Goal: Information Seeking & Learning: Understand process/instructions

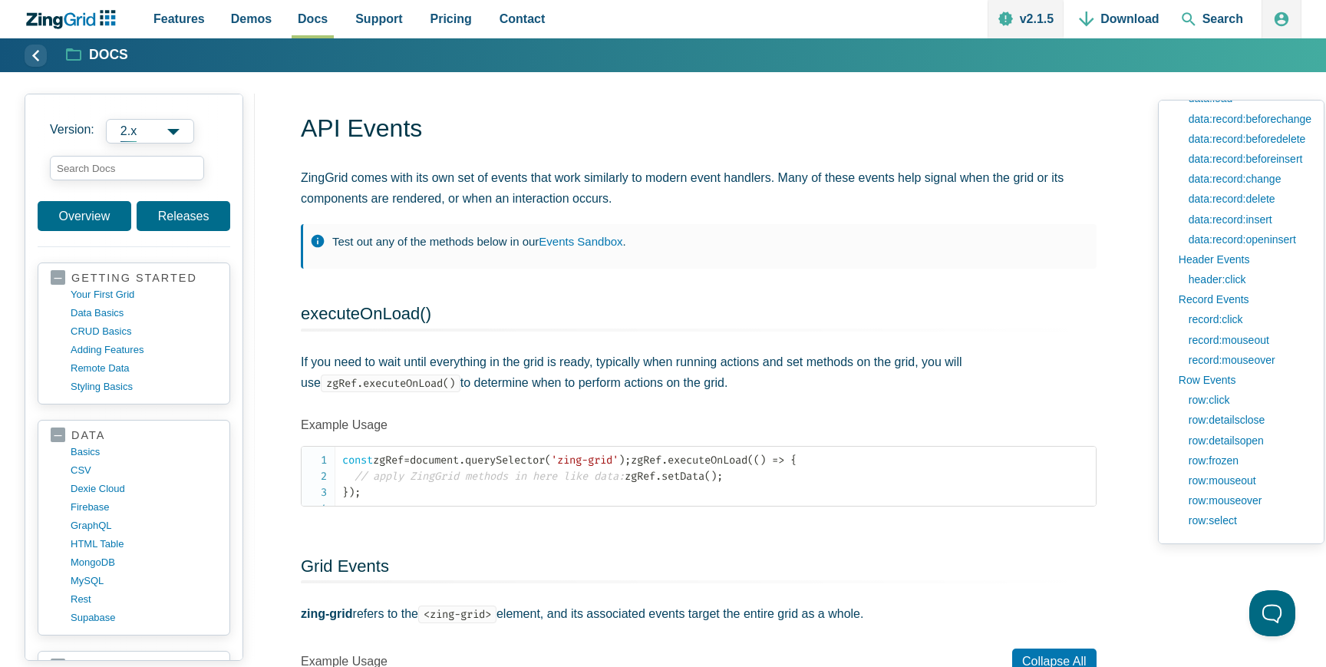
scroll to position [28, 0]
click at [1221, 522] on link "row:select" at bounding box center [1246, 520] width 130 height 20
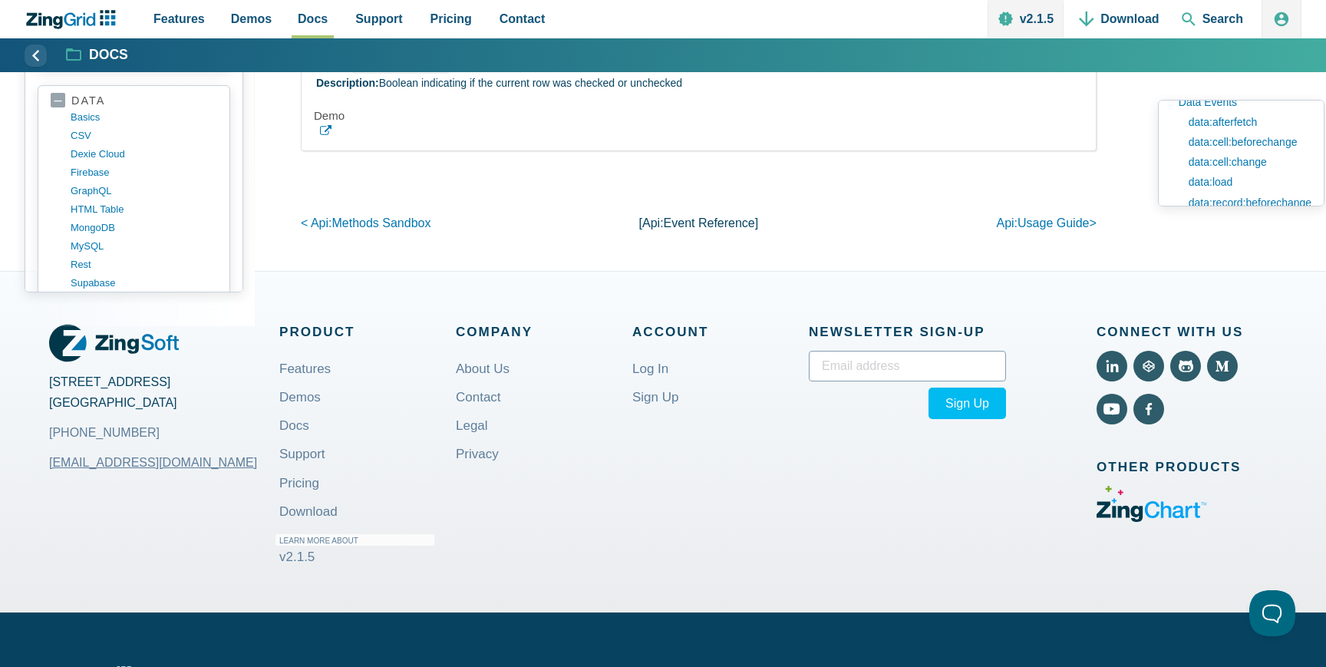
scroll to position [964, 0]
click at [1208, 184] on link "data:load" at bounding box center [1246, 183] width 130 height 20
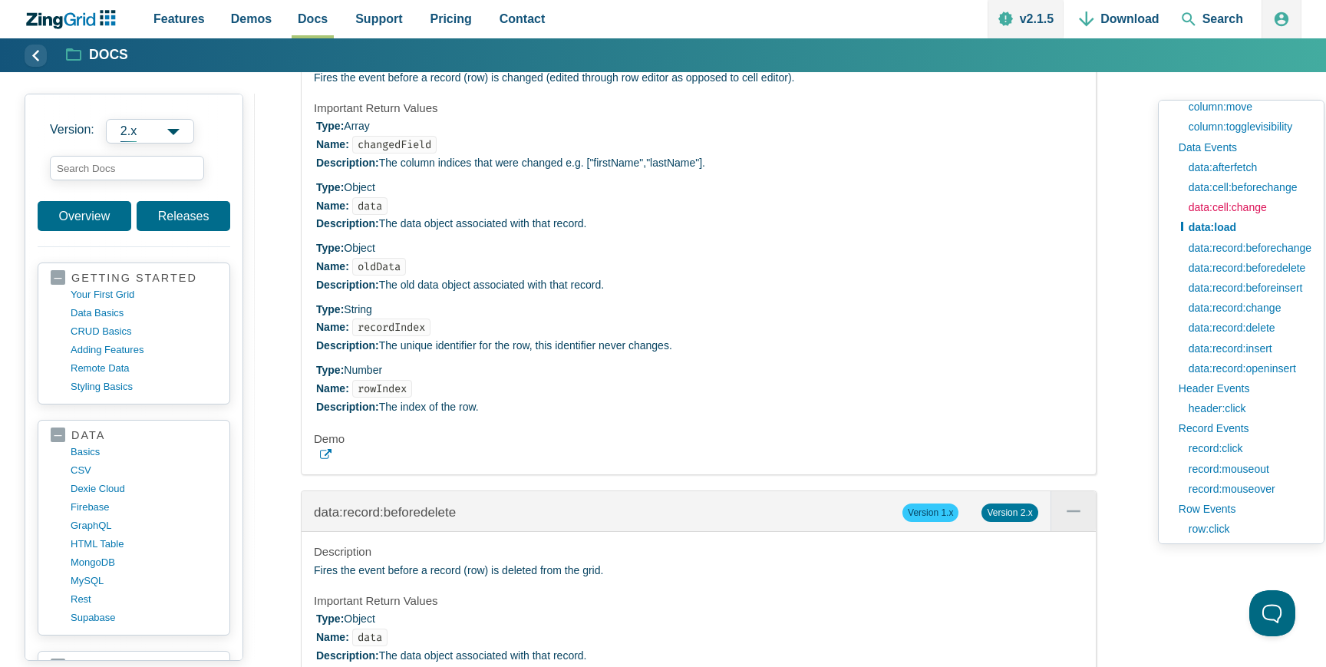
scroll to position [918, 0]
click at [1222, 312] on link "data:record:change" at bounding box center [1246, 310] width 130 height 20
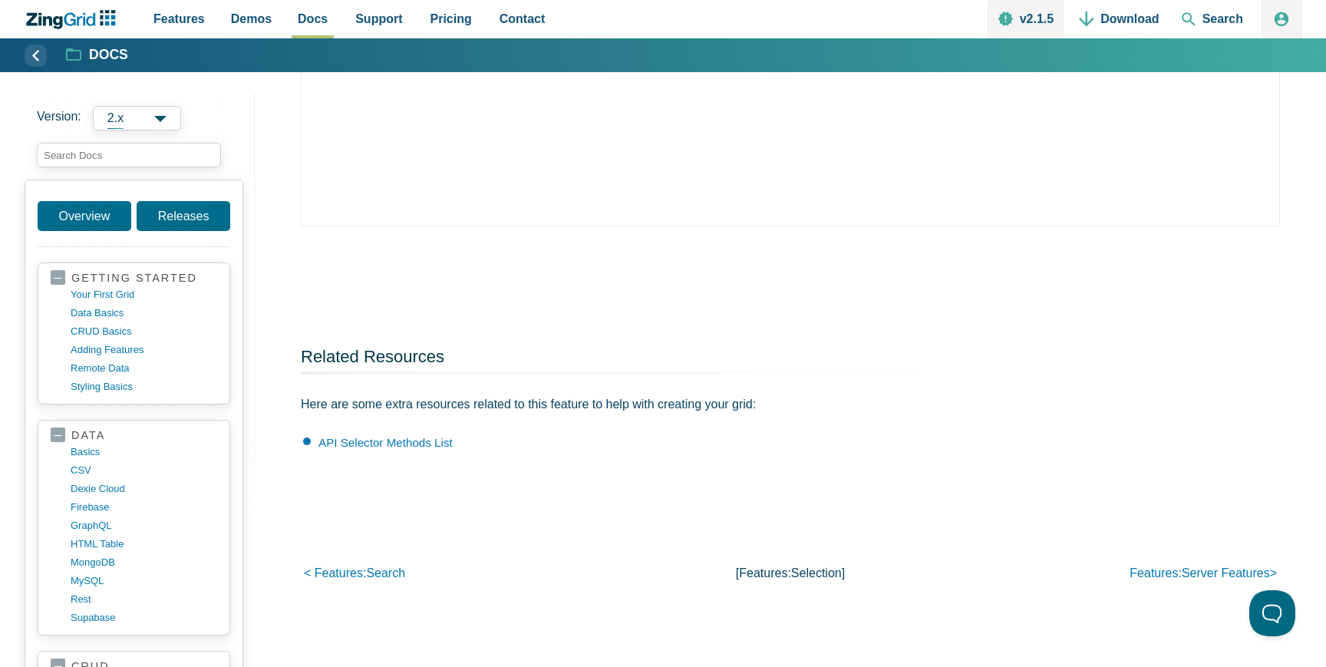
scroll to position [1468, 0]
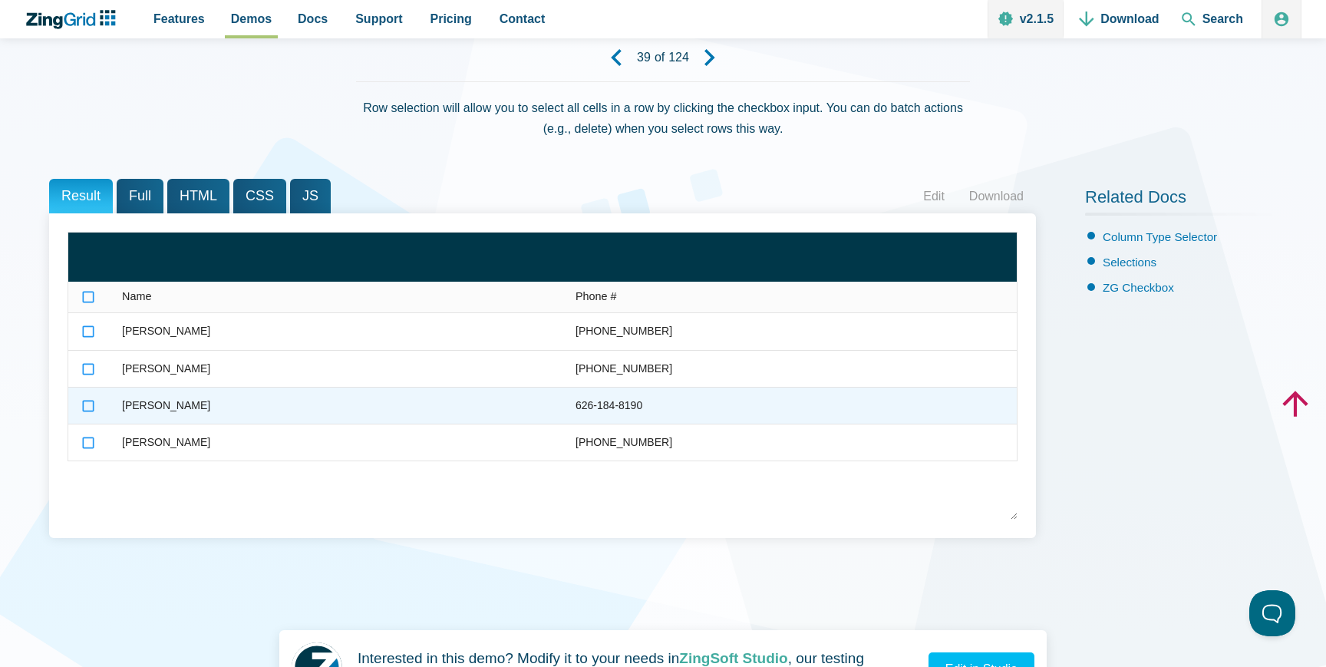
scroll to position [113, 0]
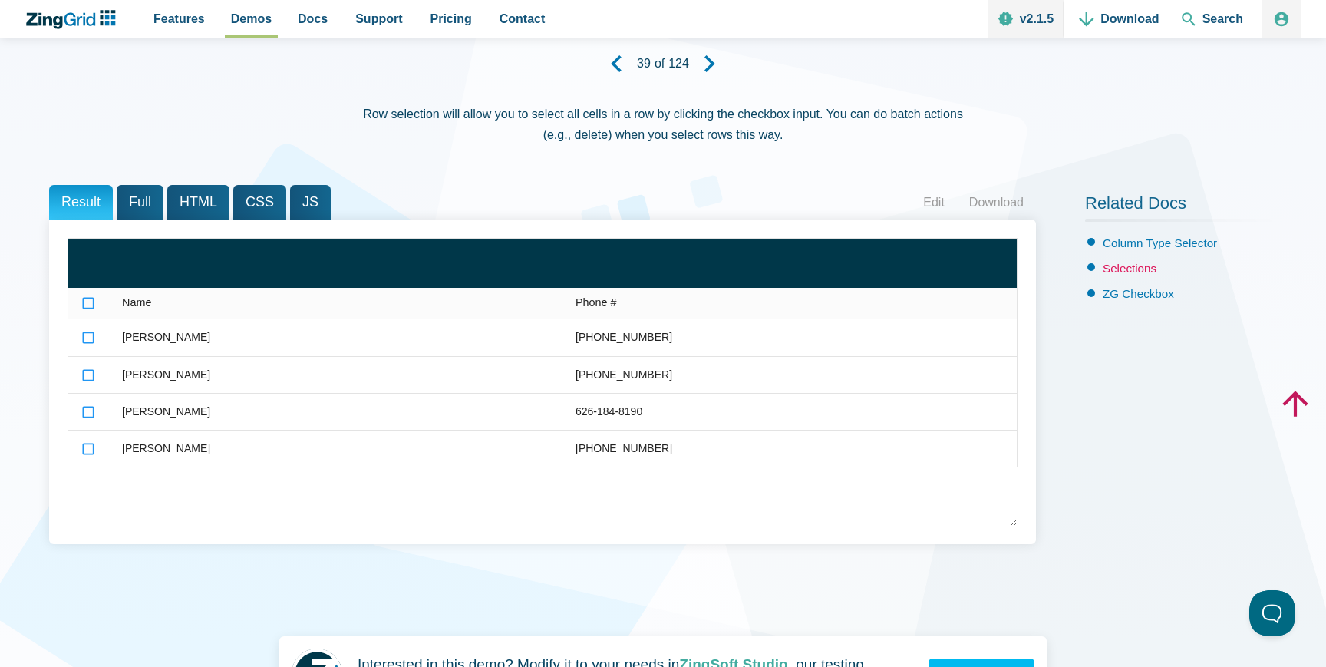
click at [1128, 273] on link "Selections" at bounding box center [1130, 268] width 54 height 13
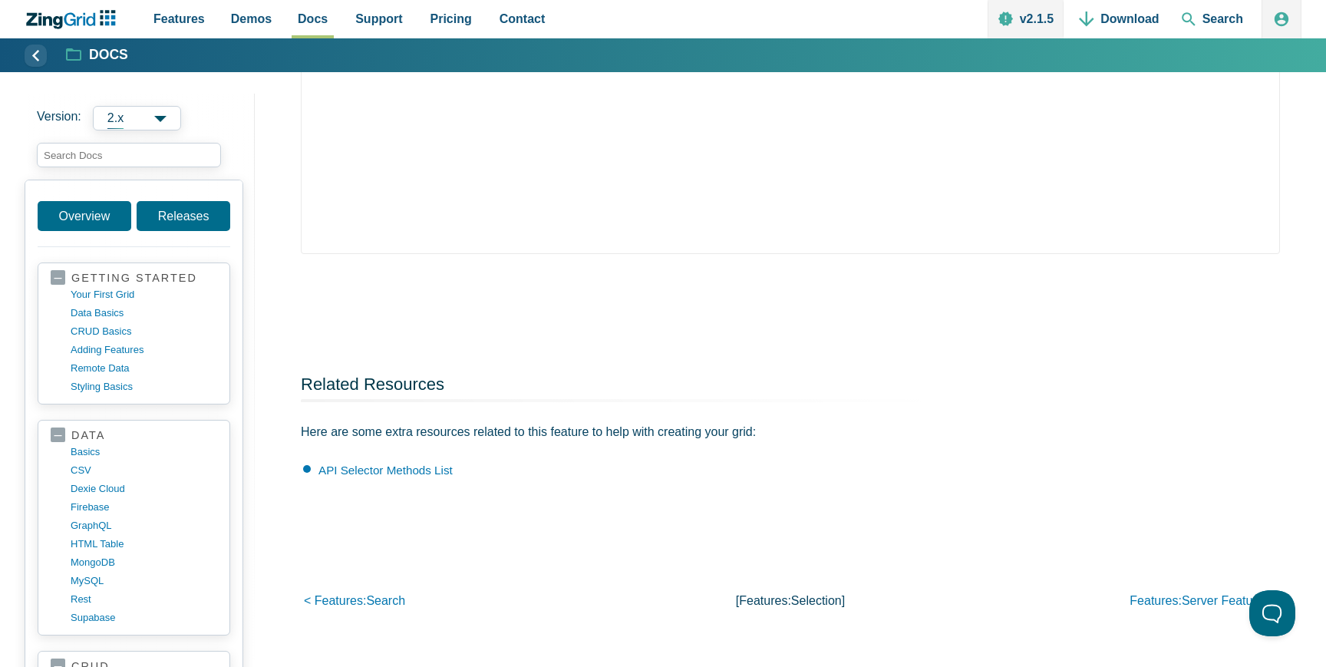
scroll to position [1512, 0]
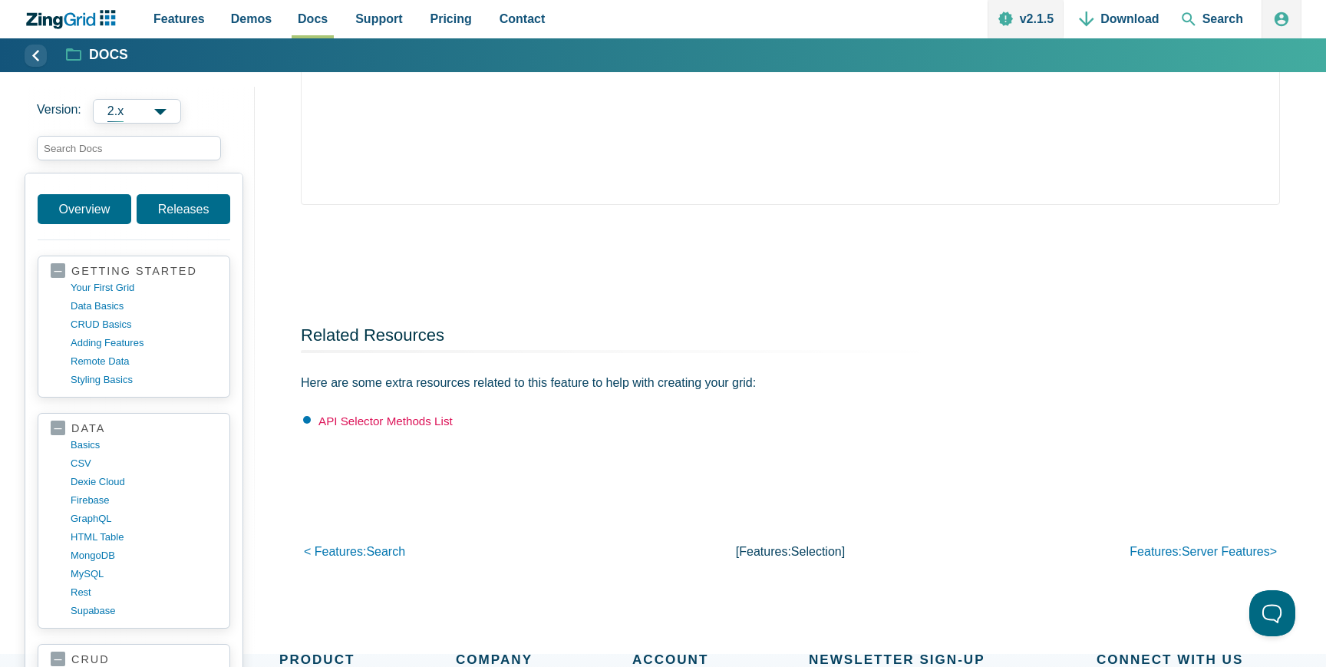
click at [412, 418] on link "API Selector Methods List" at bounding box center [386, 420] width 134 height 13
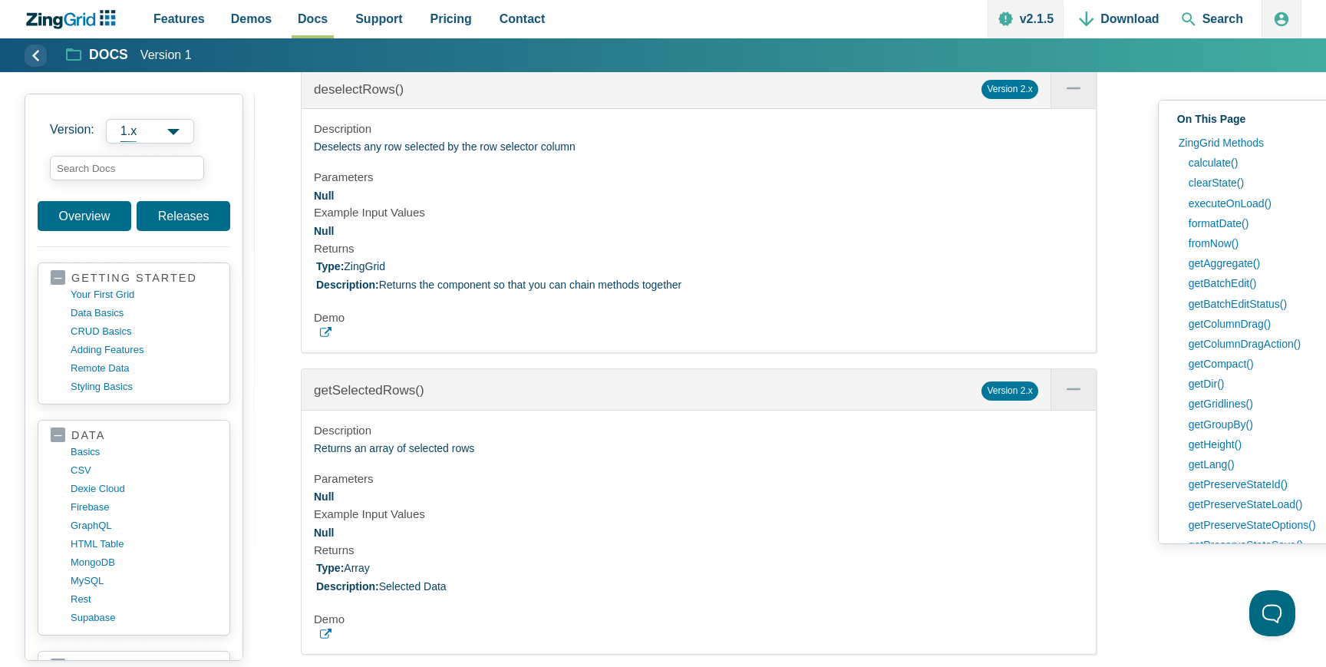
scroll to position [54851, 0]
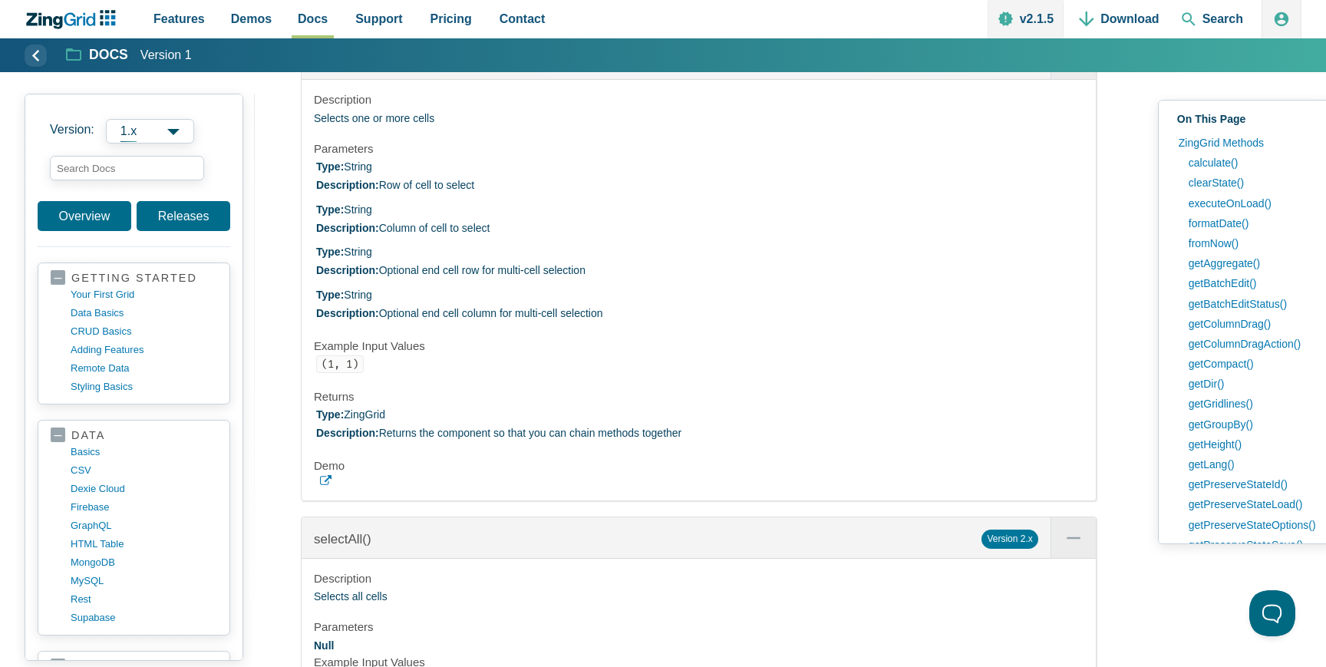
scroll to position [56095, 0]
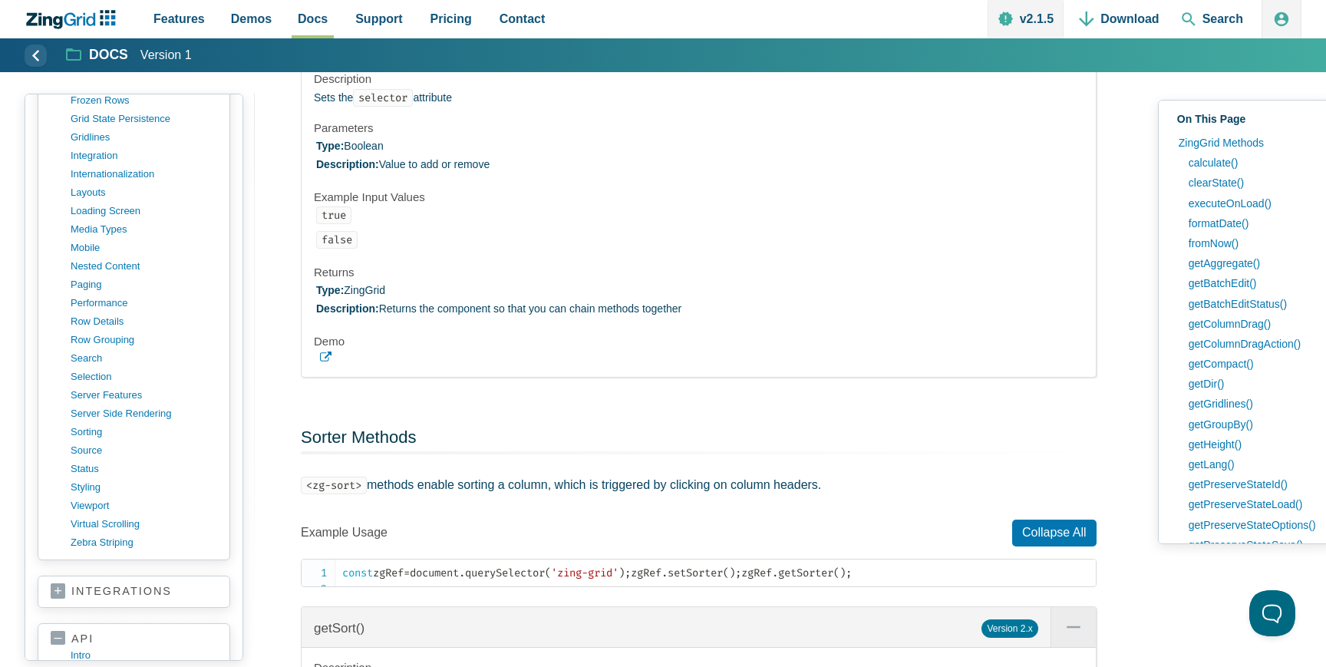
scroll to position [57086, 0]
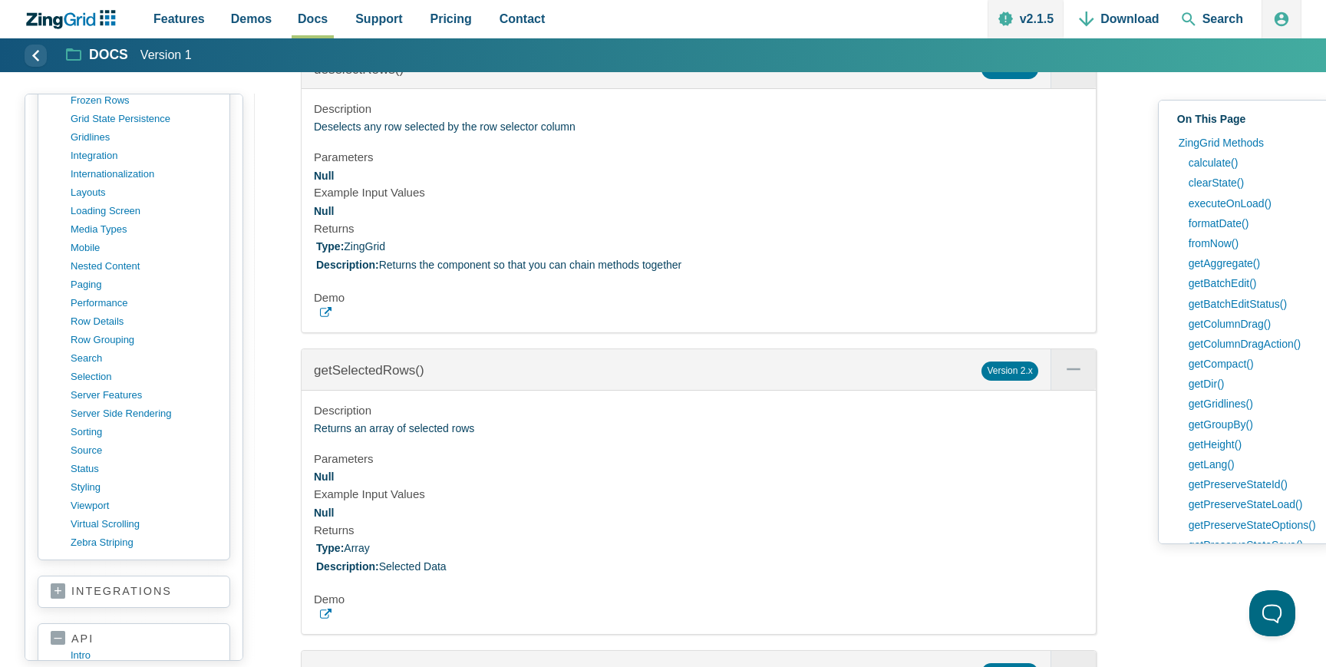
scroll to position [3118, 0]
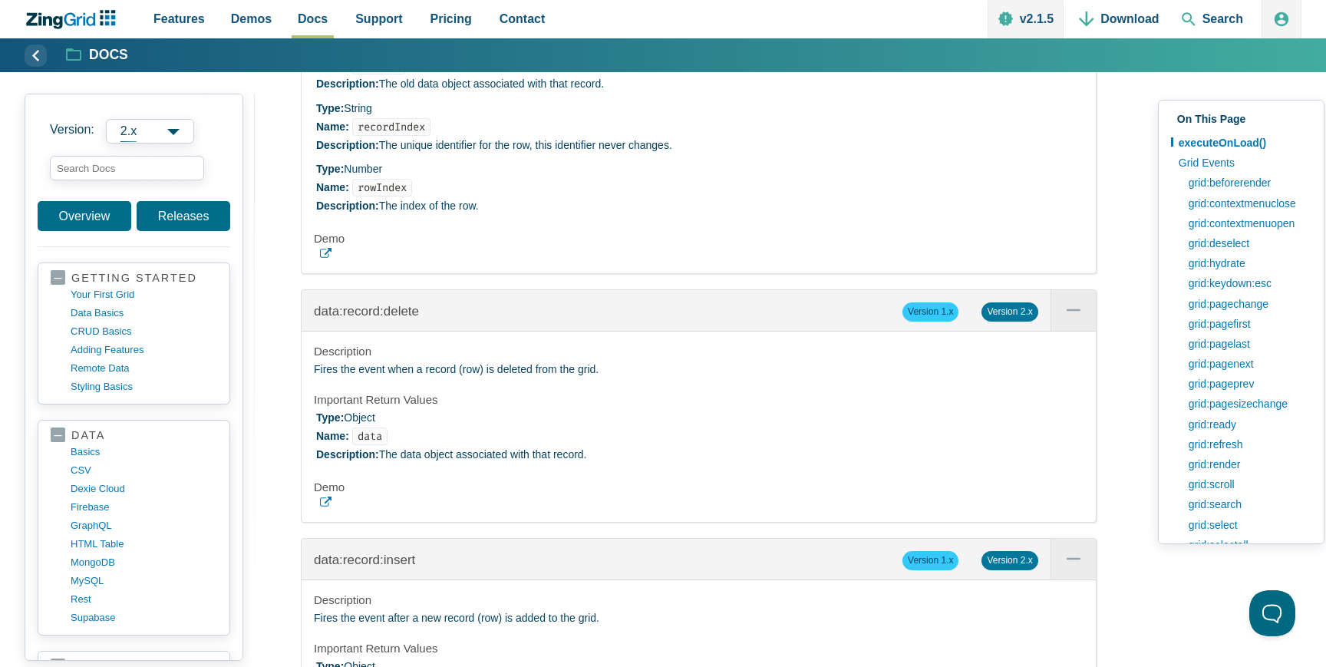
scroll to position [918, 0]
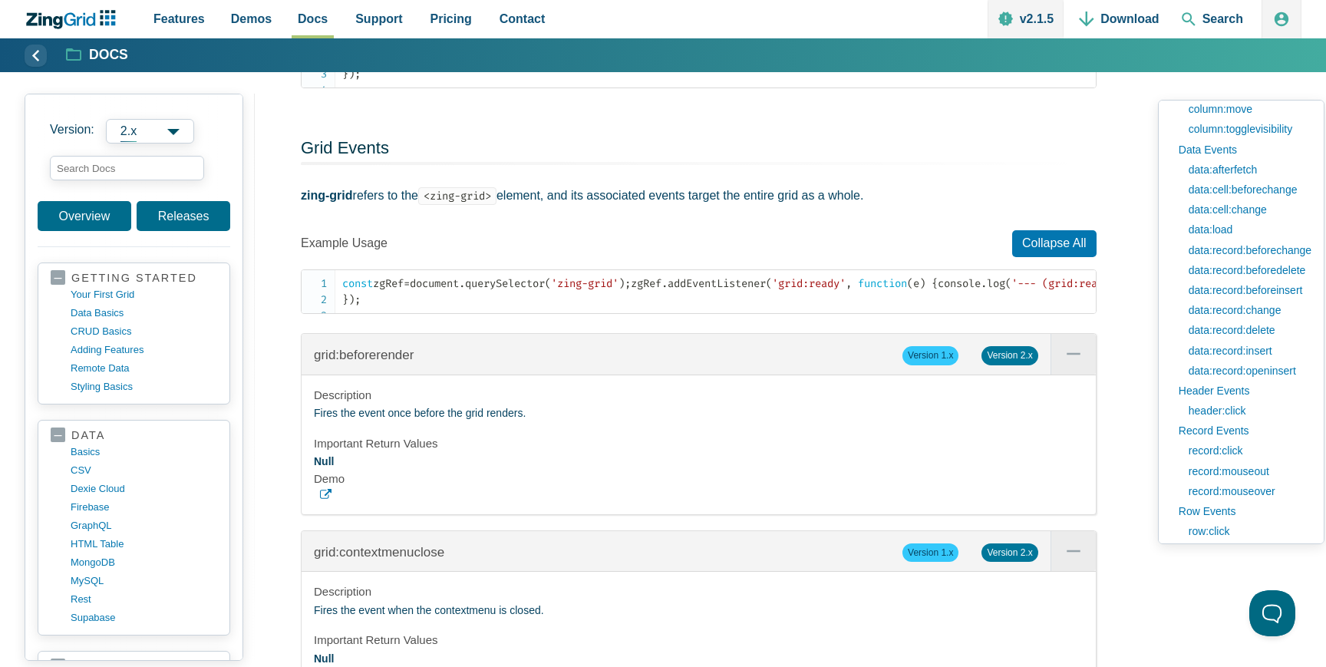
scroll to position [3642, 0]
